Goal: Task Accomplishment & Management: Manage account settings

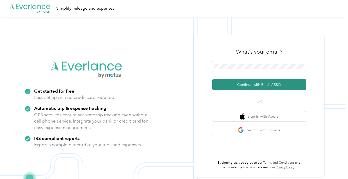
click at [258, 87] on button "Continue with Email / SSO" at bounding box center [259, 84] width 94 height 11
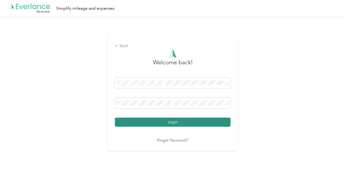
click at [180, 120] on button "Login" at bounding box center [173, 122] width 116 height 9
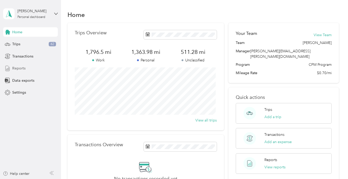
click at [21, 66] on span "Reports" at bounding box center [18, 68] width 13 height 5
